Goal: Transaction & Acquisition: Download file/media

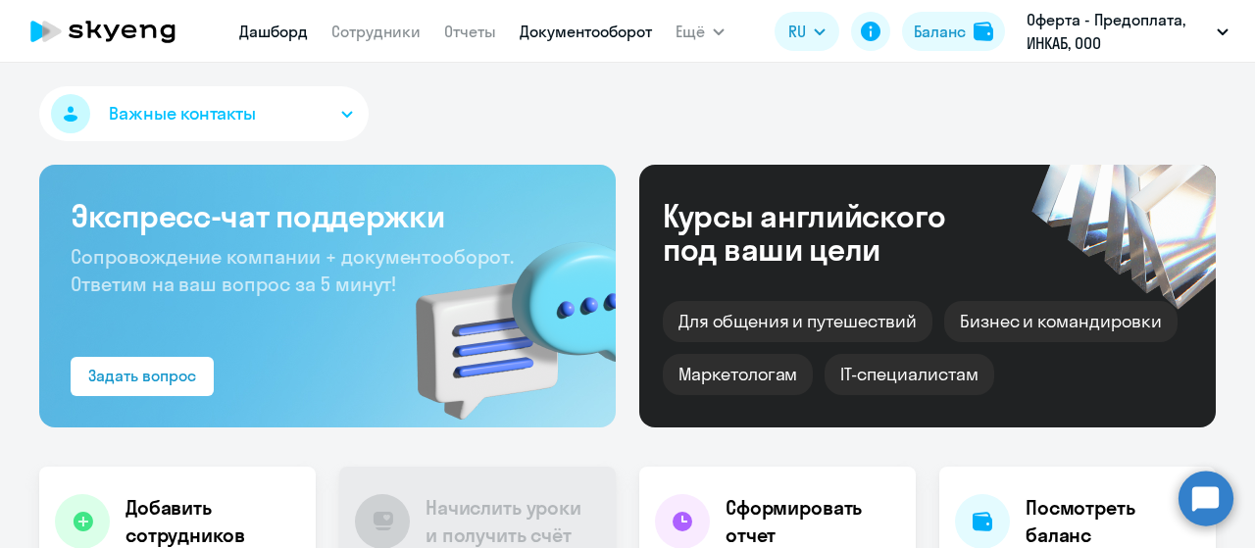
click at [562, 37] on link "Документооборот" at bounding box center [586, 32] width 132 height 20
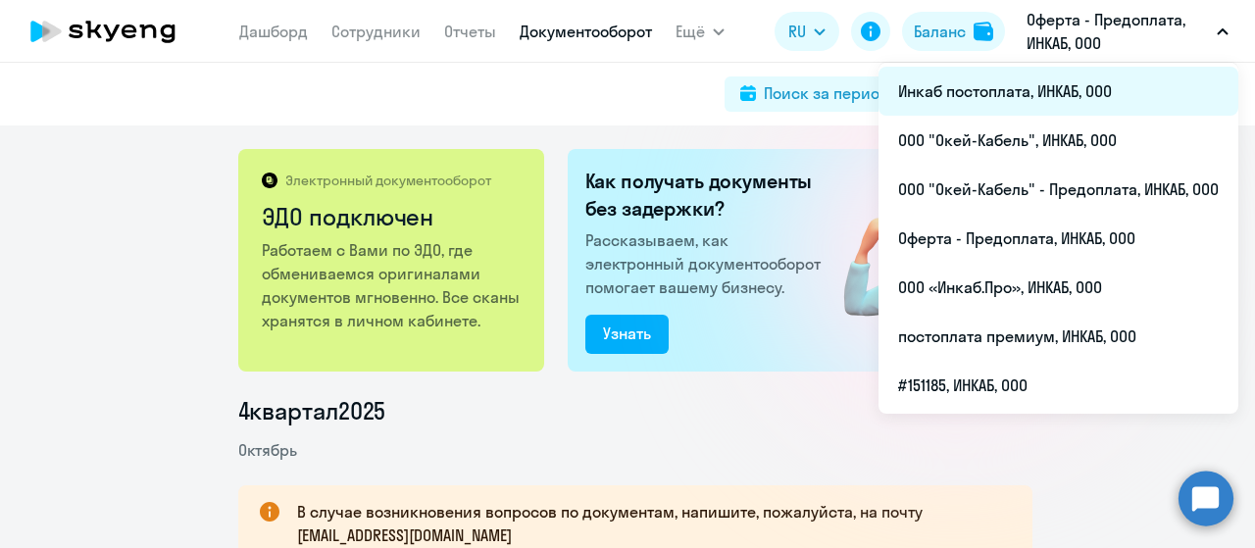
click at [998, 93] on li "Инкаб постоплата, ИНКАБ, ООО" at bounding box center [1059, 91] width 360 height 49
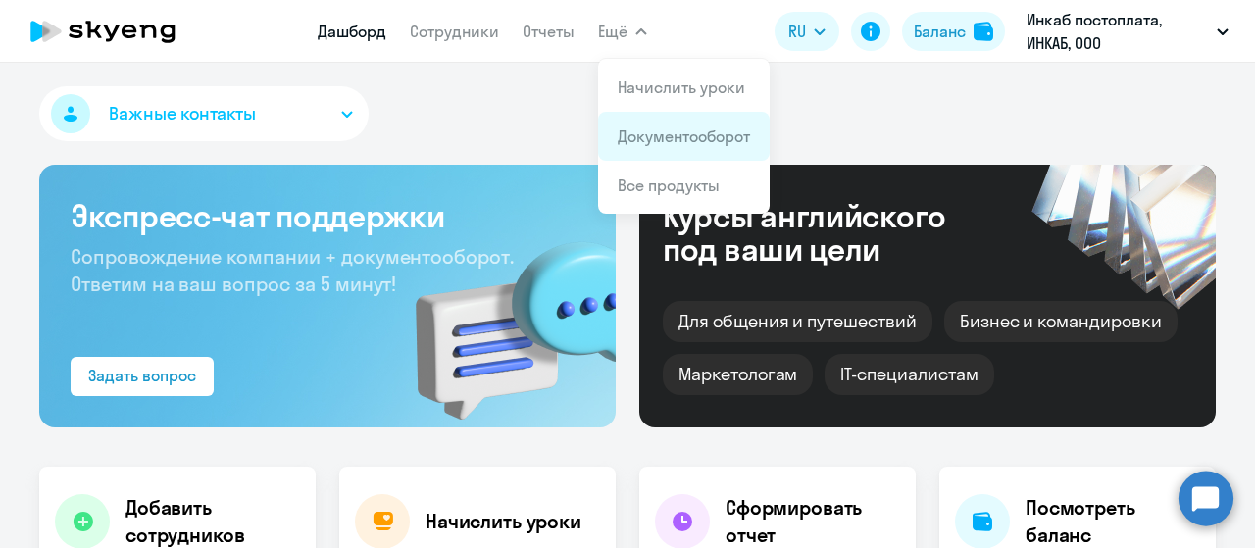
click at [652, 142] on link "Документооборот" at bounding box center [684, 137] width 132 height 20
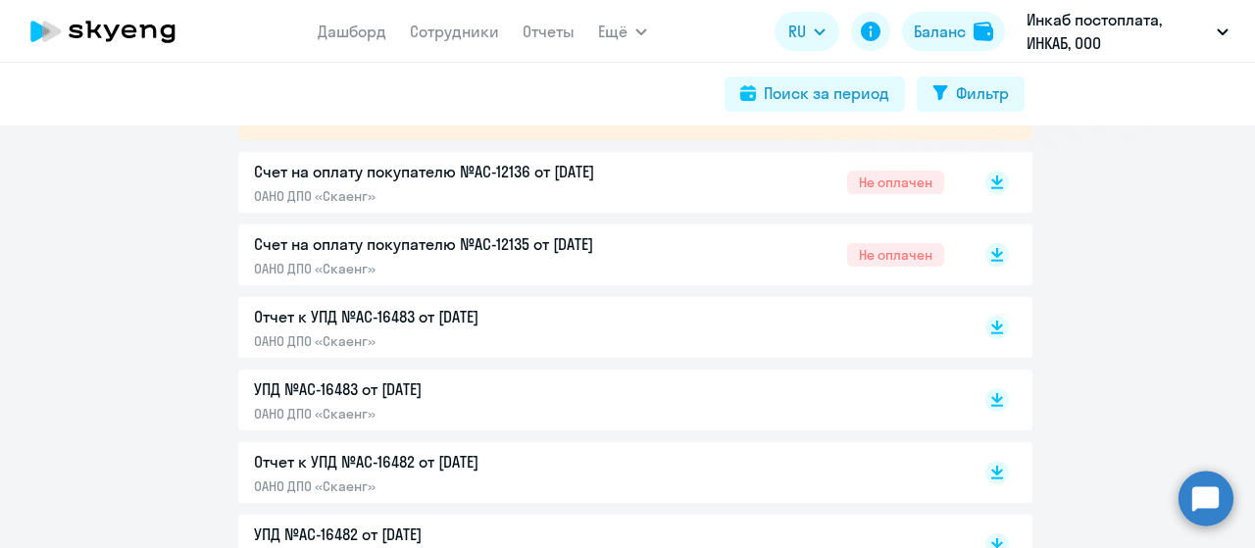
scroll to position [392, 0]
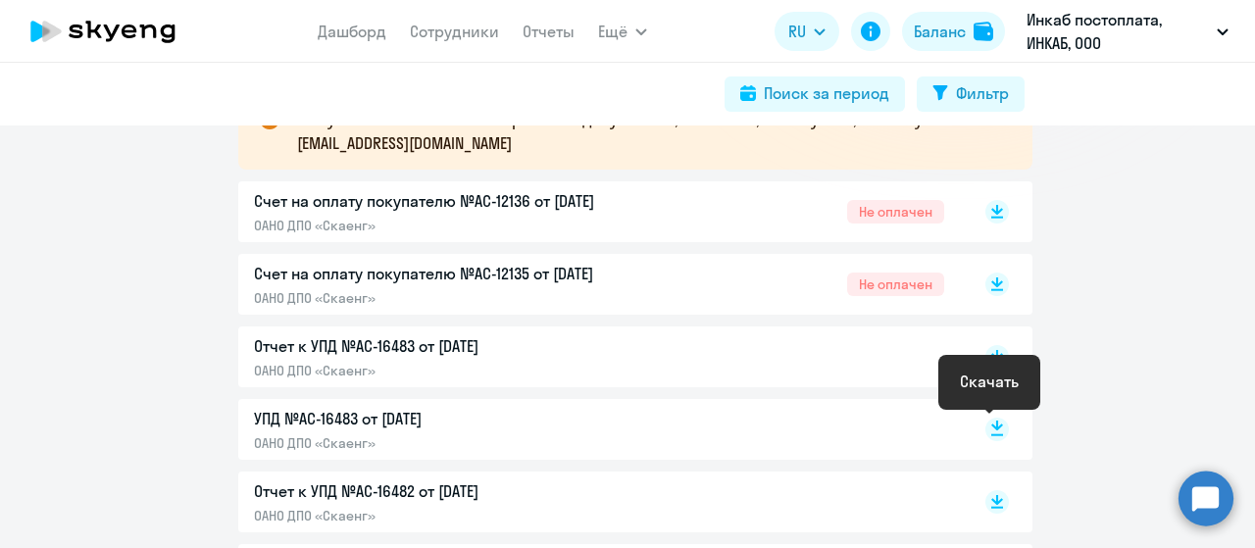
click at [990, 430] on rect at bounding box center [998, 430] width 24 height 24
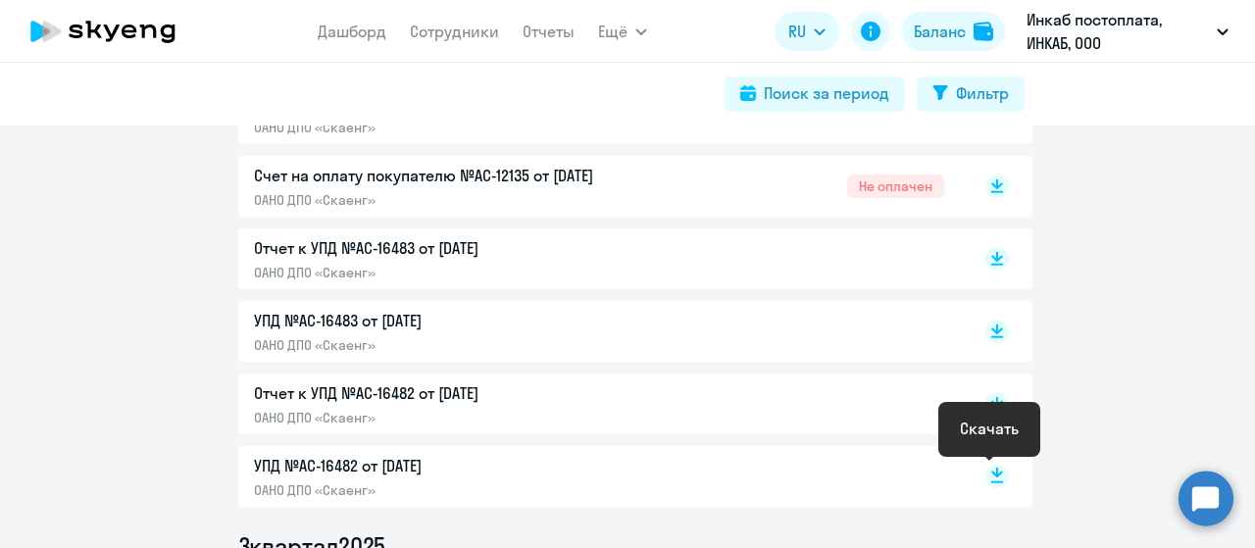
click at [987, 480] on rect at bounding box center [998, 477] width 24 height 24
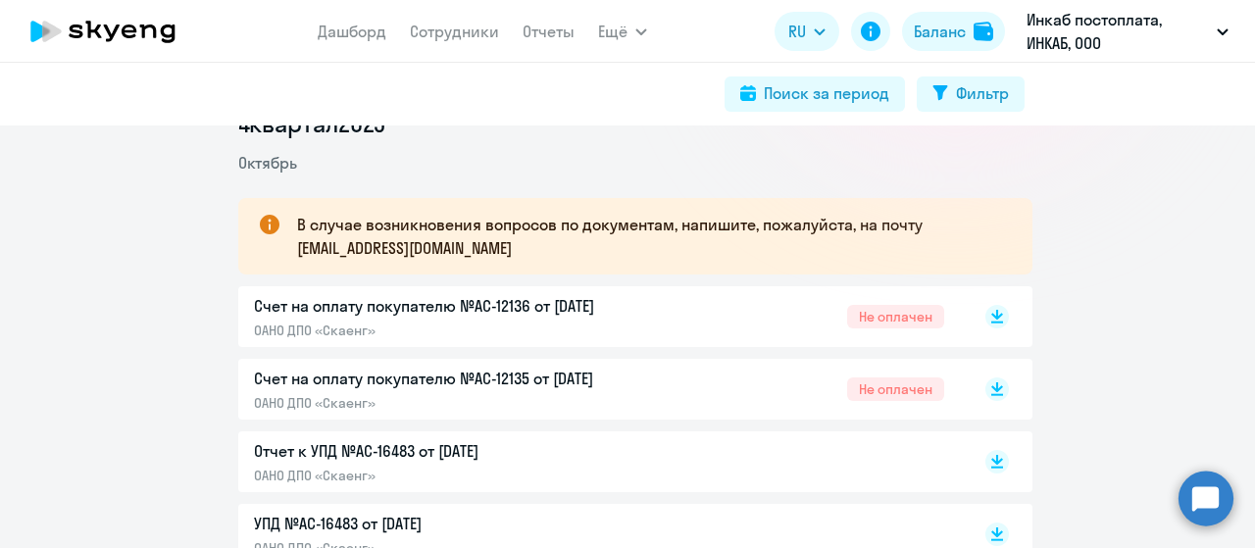
scroll to position [392, 0]
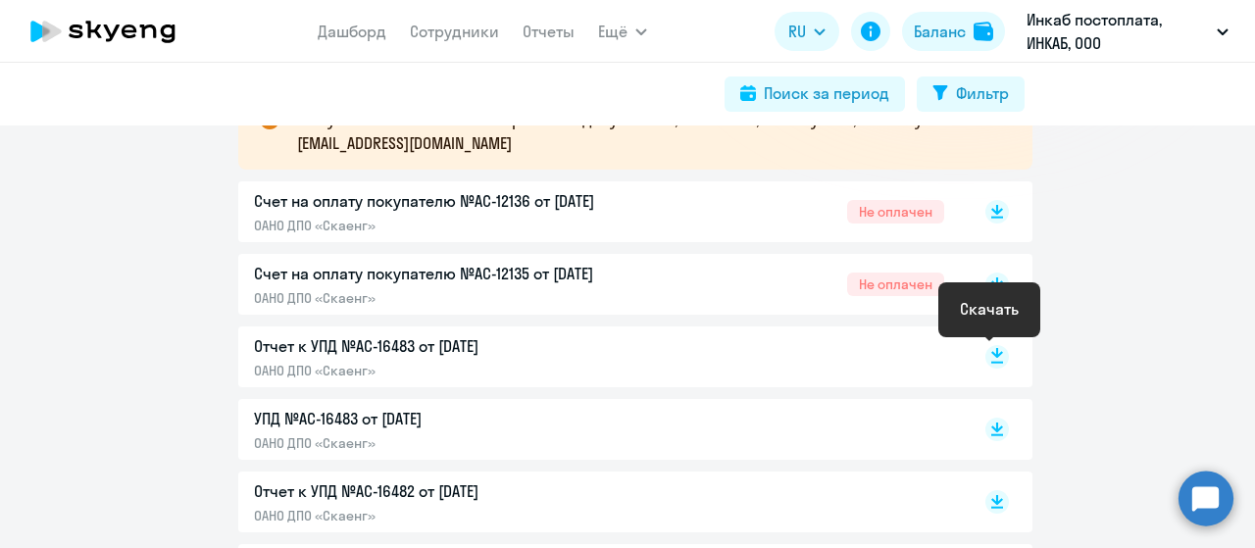
click at [986, 355] on rect at bounding box center [998, 357] width 24 height 24
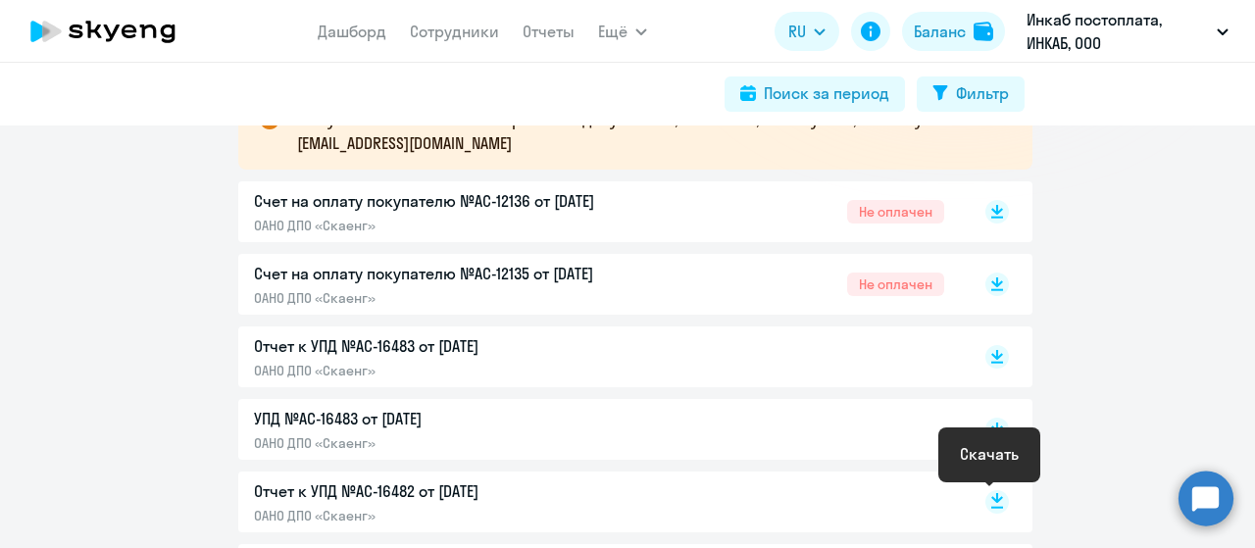
click at [991, 499] on icon at bounding box center [997, 498] width 12 height 10
